Goal: Transaction & Acquisition: Purchase product/service

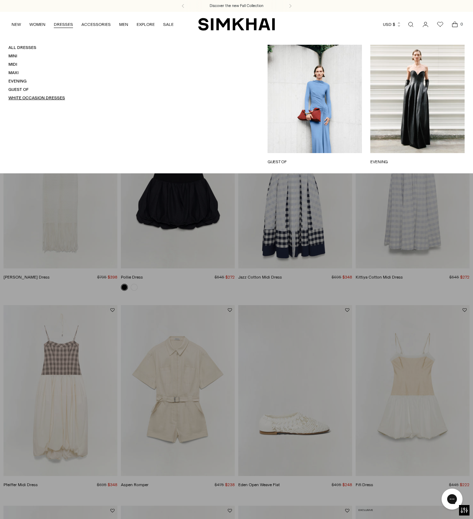
click at [22, 97] on link "White Occasion Dresses" at bounding box center [36, 97] width 57 height 5
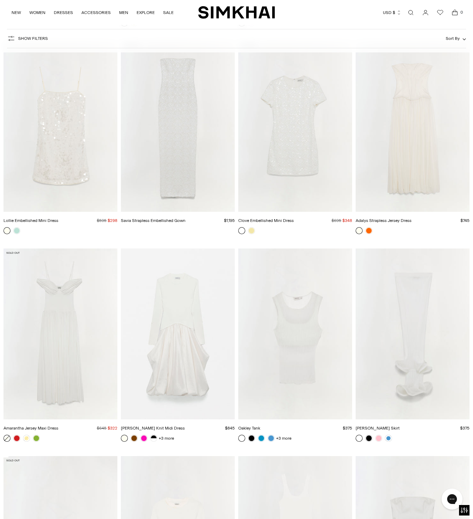
scroll to position [1782, 0]
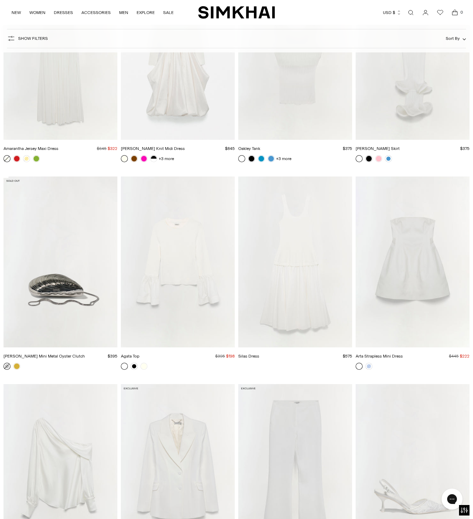
click at [0, 0] on img "Arta Strapless Mini Dress" at bounding box center [0, 0] width 0 height 0
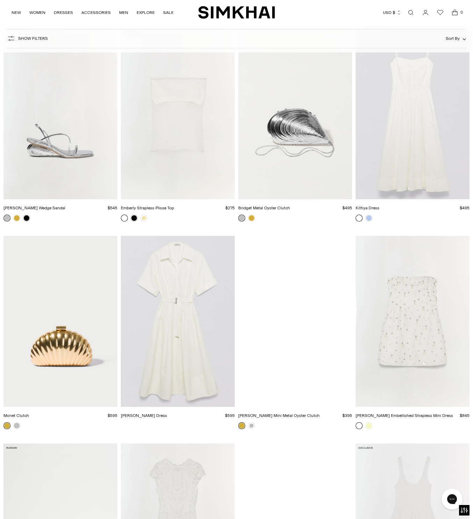
scroll to position [2865, 0]
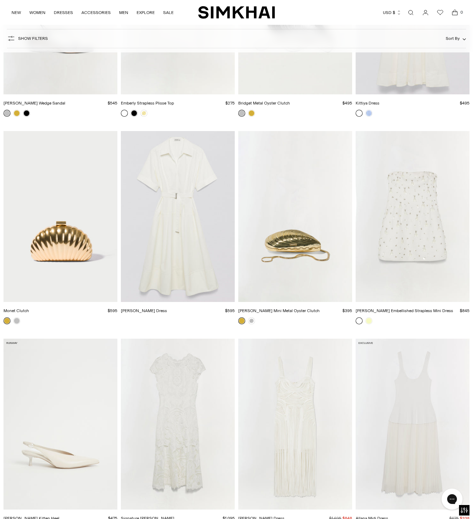
click at [0, 0] on img "Yasmin Embellished Strapless Mini Dress" at bounding box center [0, 0] width 0 height 0
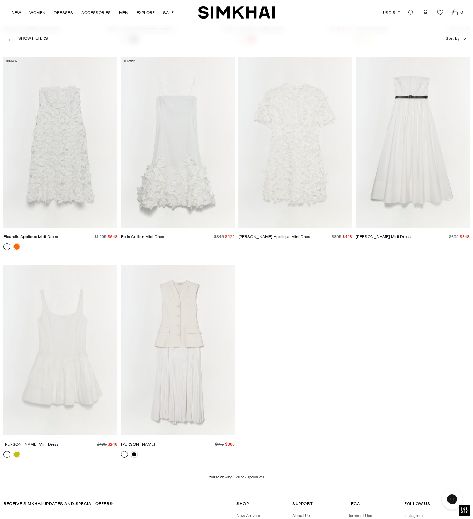
scroll to position [3451, 0]
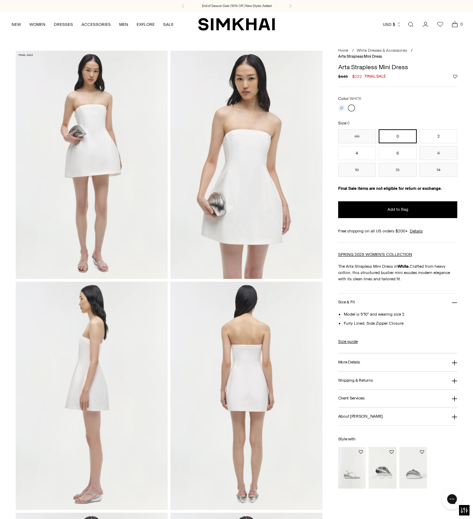
click at [343, 335] on div "Model is 5'10" and wearing size 2 Fully Lined, Side Zipper Closure Size guide S…" at bounding box center [397, 332] width 119 height 42
click at [347, 340] on link "Size guide" at bounding box center [348, 341] width 20 height 6
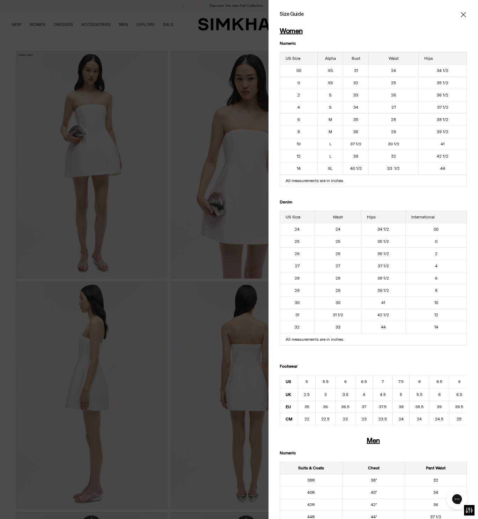
click at [461, 15] on icon "Close" at bounding box center [463, 14] width 5 height 5
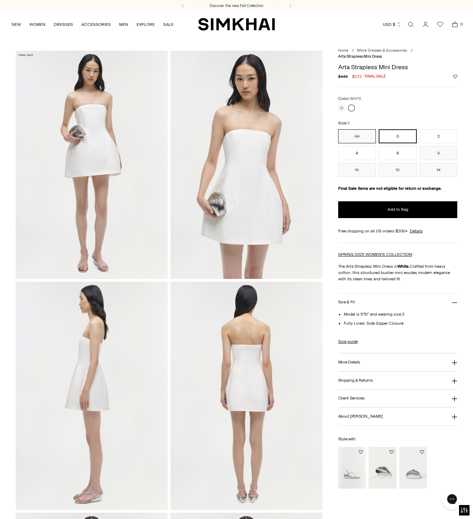
click at [364, 137] on button "00" at bounding box center [357, 136] width 38 height 14
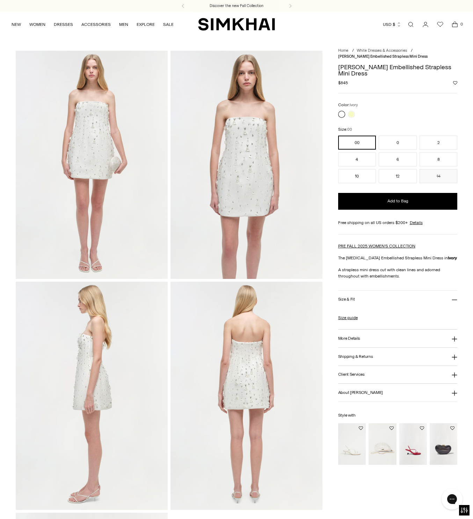
click at [149, 147] on img at bounding box center [92, 165] width 152 height 228
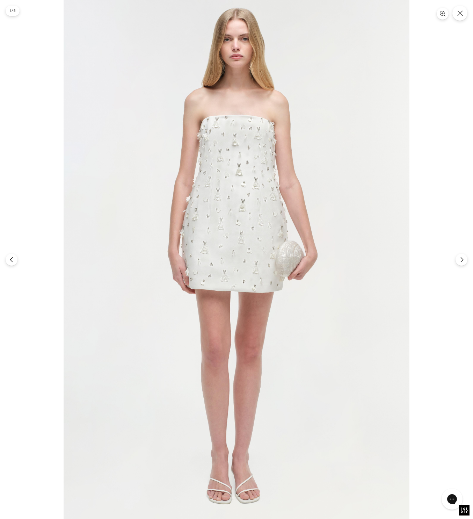
click at [459, 266] on div at bounding box center [236, 259] width 473 height 519
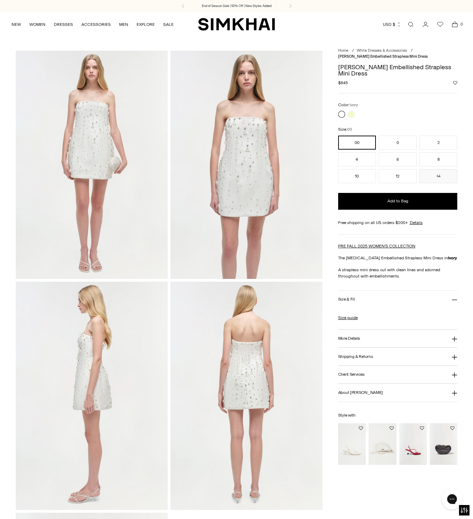
click at [459, 261] on div "Home / White Dresses & Accessories / Yasmin Embellished Strapless Mini Dress Ya…" at bounding box center [236, 396] width 473 height 690
click at [187, 196] on img at bounding box center [246, 165] width 152 height 228
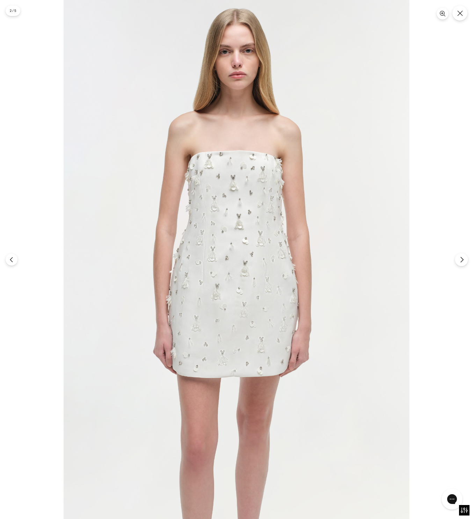
click at [461, 261] on icon "Next" at bounding box center [462, 259] width 6 height 6
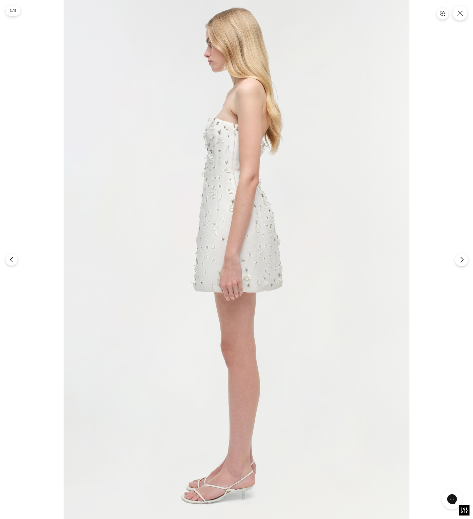
click at [456, 257] on button "Next" at bounding box center [461, 259] width 13 height 13
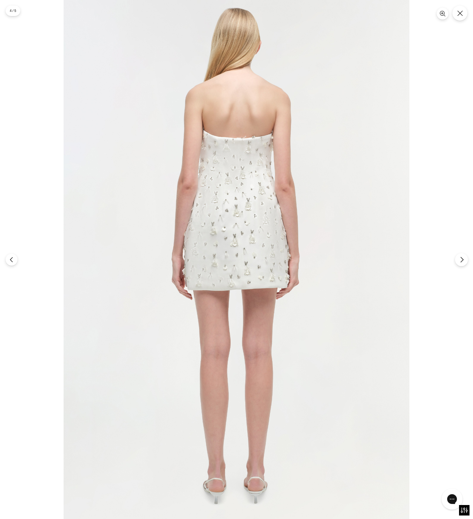
click at [456, 257] on button "Next" at bounding box center [461, 259] width 13 height 13
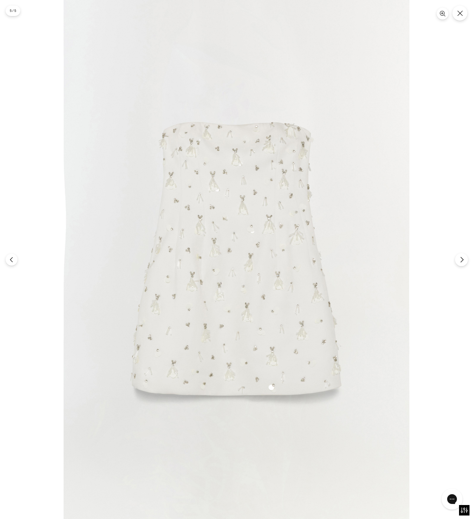
click at [456, 257] on button "Next" at bounding box center [461, 259] width 13 height 13
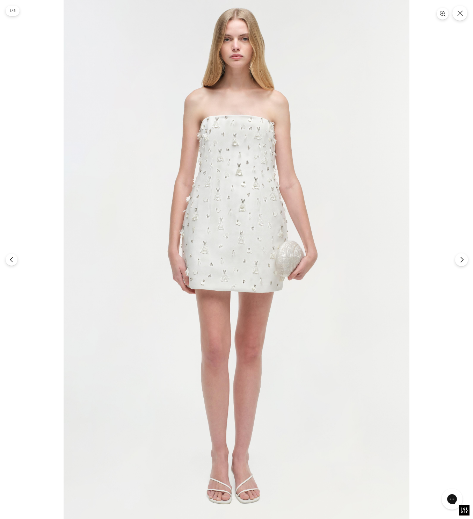
click at [456, 257] on button "Next" at bounding box center [461, 259] width 13 height 13
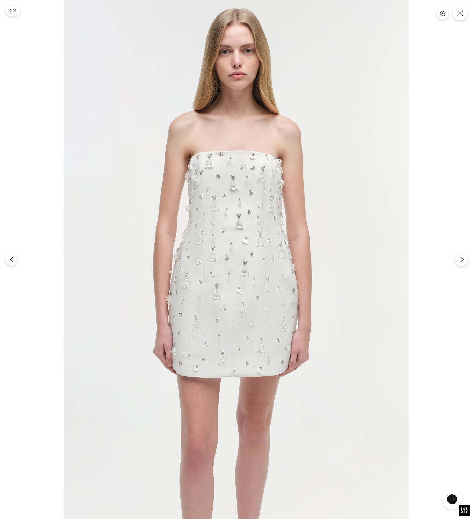
click at [456, 257] on button "Next" at bounding box center [461, 259] width 13 height 13
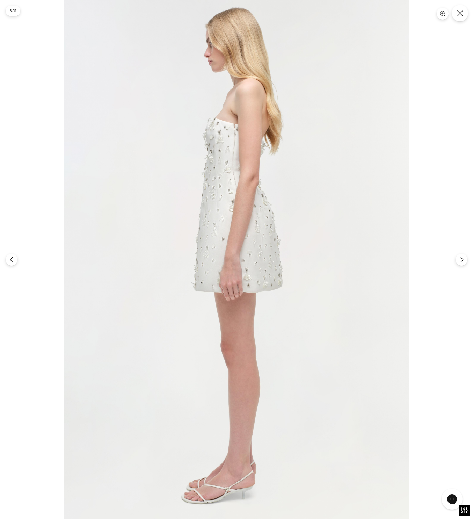
click at [459, 14] on icon "Close" at bounding box center [460, 13] width 6 height 6
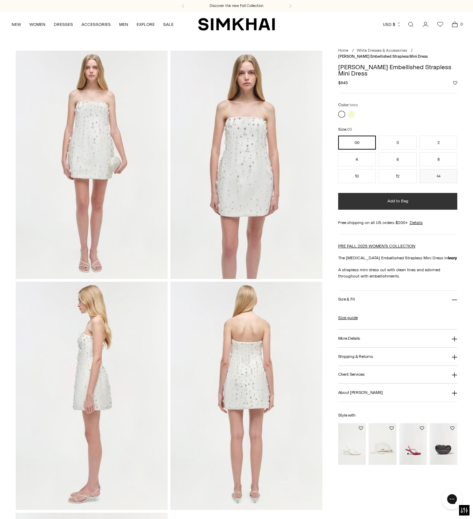
click at [374, 197] on button "Add to Bag" at bounding box center [397, 201] width 119 height 17
